Goal: Register for event/course

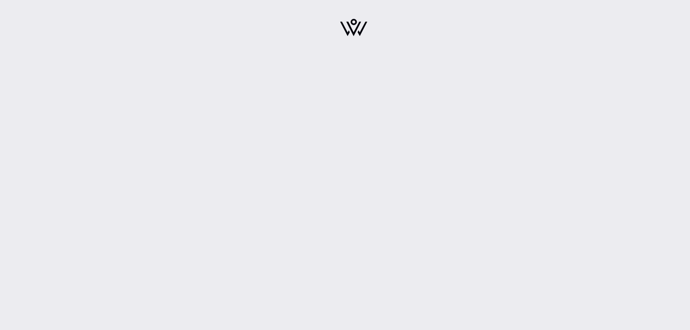
click at [355, 32] on img at bounding box center [353, 27] width 27 height 17
click at [354, 32] on img at bounding box center [353, 27] width 27 height 17
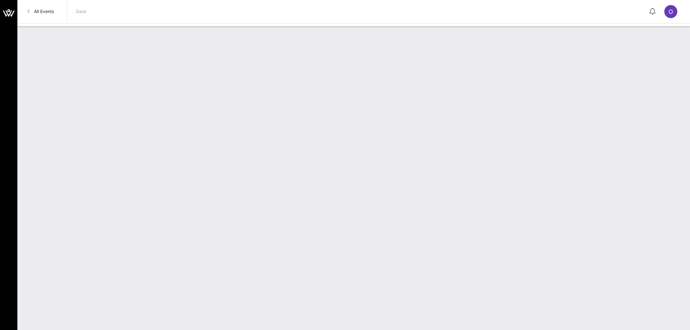
click at [40, 12] on span "All Events" at bounding box center [44, 11] width 20 height 5
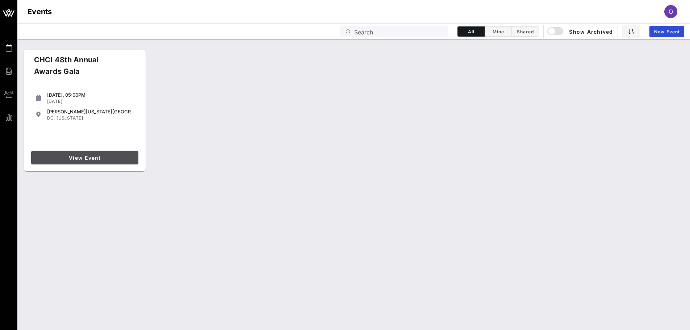
click at [92, 157] on span "View Event" at bounding box center [84, 158] width 101 height 6
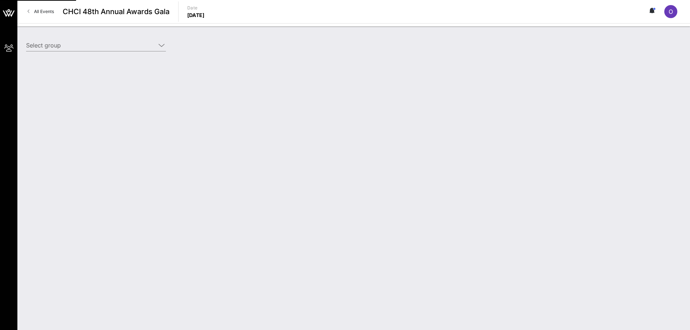
type input "America’s Credit Unions (America’s Credit Unions) [[PERSON_NAME], [EMAIL_ADDRES…"
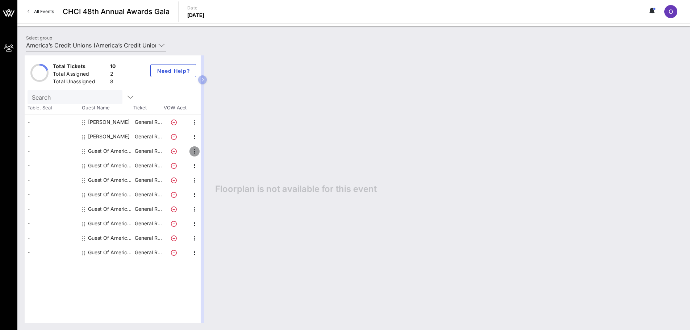
click at [192, 152] on icon "button" at bounding box center [194, 151] width 9 height 9
click at [211, 153] on div "Edit" at bounding box center [213, 154] width 14 height 6
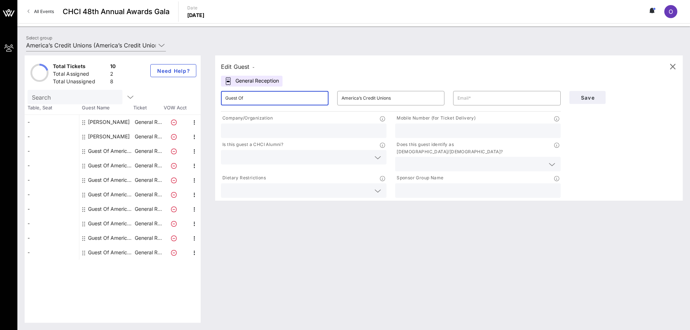
click at [276, 99] on input "Guest Of" at bounding box center [274, 98] width 99 height 12
click at [282, 105] on div "Guest Of" at bounding box center [274, 98] width 99 height 14
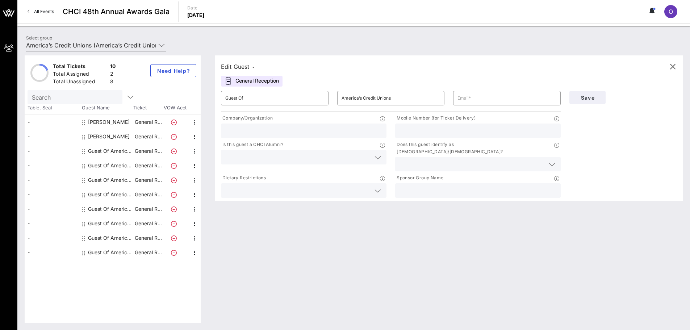
click at [285, 107] on div "​ Guest Of" at bounding box center [275, 98] width 116 height 23
click at [287, 101] on input "Guest Of" at bounding box center [274, 98] width 99 height 12
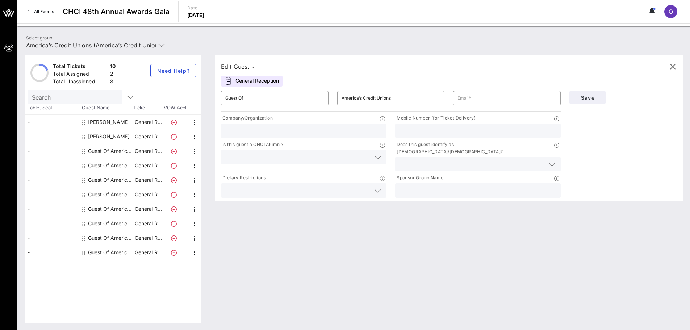
click at [301, 106] on div "​ Guest Of" at bounding box center [275, 98] width 116 height 23
click at [298, 100] on input "Guest Of" at bounding box center [274, 98] width 99 height 12
click at [397, 94] on input "America’s Credit Unions" at bounding box center [391, 98] width 99 height 12
click at [503, 101] on input "text" at bounding box center [507, 98] width 99 height 12
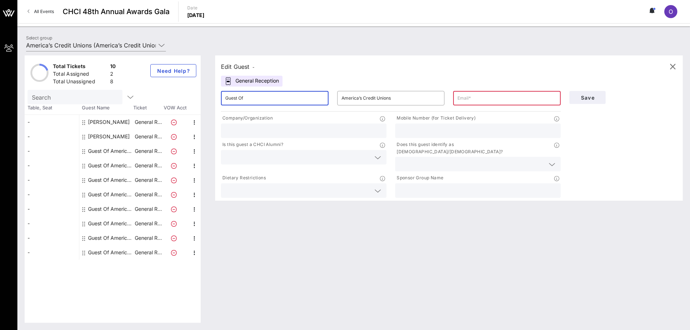
click at [314, 99] on input "Guest Of" at bounding box center [274, 98] width 99 height 12
click at [320, 135] on input "text" at bounding box center [303, 130] width 157 height 9
click at [346, 128] on input "text" at bounding box center [303, 130] width 157 height 9
click at [305, 96] on input "Guest Of" at bounding box center [274, 98] width 99 height 12
click at [307, 98] on input "Guest Of" at bounding box center [274, 98] width 99 height 12
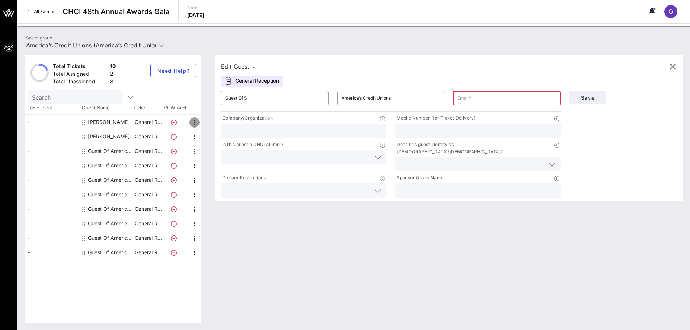
click at [194, 121] on icon "button" at bounding box center [194, 122] width 9 height 9
click at [217, 124] on div "Company/Organization" at bounding box center [304, 126] width 174 height 26
click at [194, 120] on icon "button" at bounding box center [194, 122] width 9 height 9
click at [204, 126] on div "Edit" at bounding box center [213, 124] width 26 height 14
type input "[PERSON_NAME]"
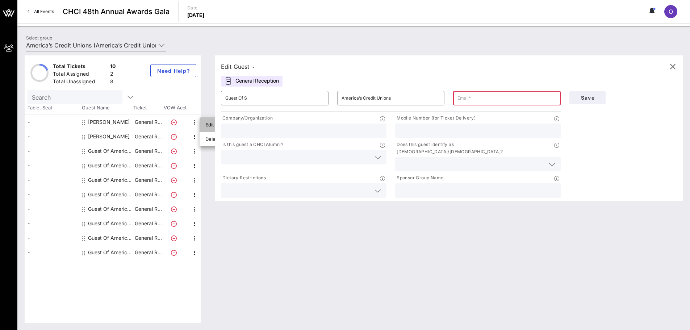
type input "[PERSON_NAME]"
type input "[EMAIL_ADDRESS][DOMAIN_NAME]"
type input "Cooperative Credit Union Association"
type input "1"
click at [194, 152] on icon "button" at bounding box center [194, 151] width 9 height 9
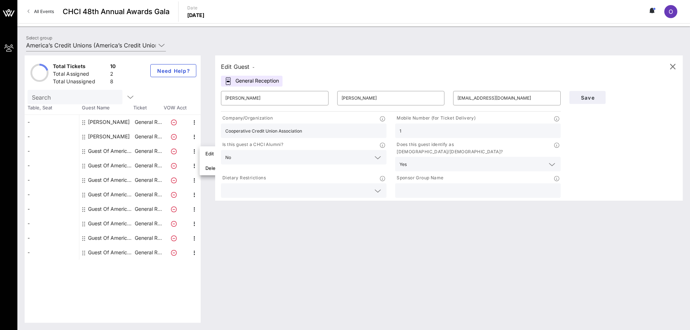
click at [215, 154] on div "Edit Guest - General Reception ​ [PERSON_NAME] ​ [PERSON_NAME] ​ [EMAIL_ADDRESS…" at bounding box center [449, 127] width 468 height 145
click at [195, 152] on icon "button" at bounding box center [194, 151] width 9 height 9
click at [209, 154] on div "Edit" at bounding box center [213, 154] width 14 height 6
type input "Guest Of"
type input "America’s Credit Unions"
